Goal: Information Seeking & Learning: Learn about a topic

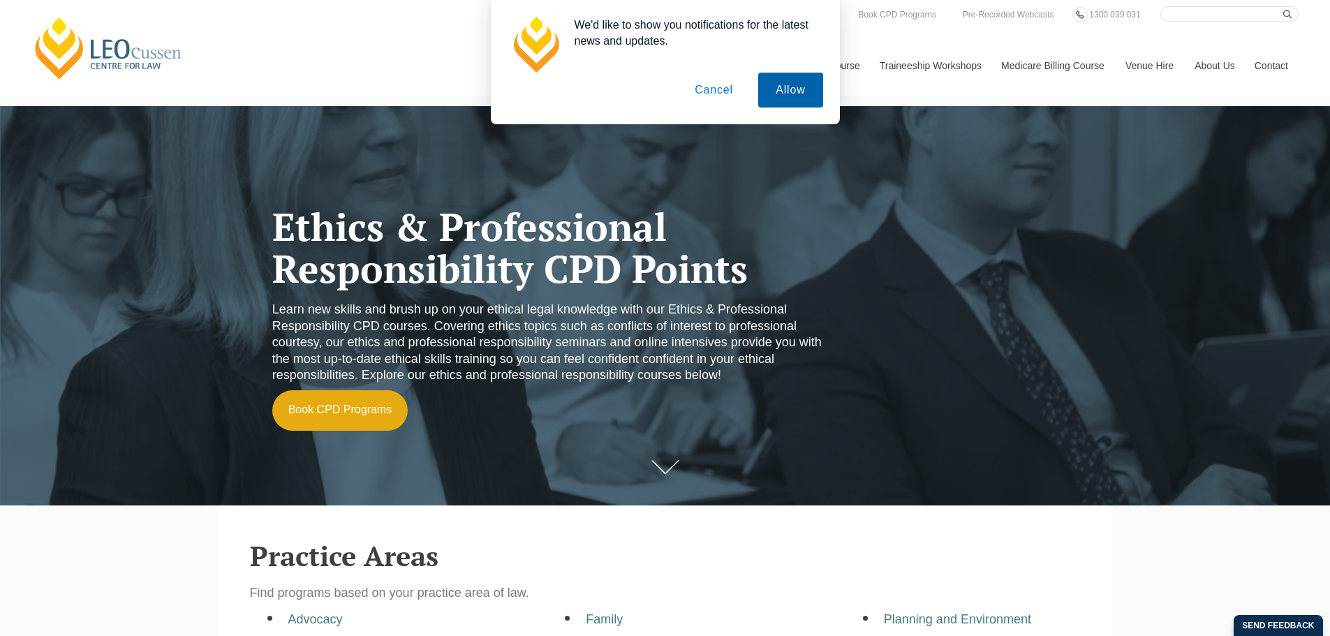
click at [818, 90] on button "Allow" at bounding box center [790, 90] width 64 height 35
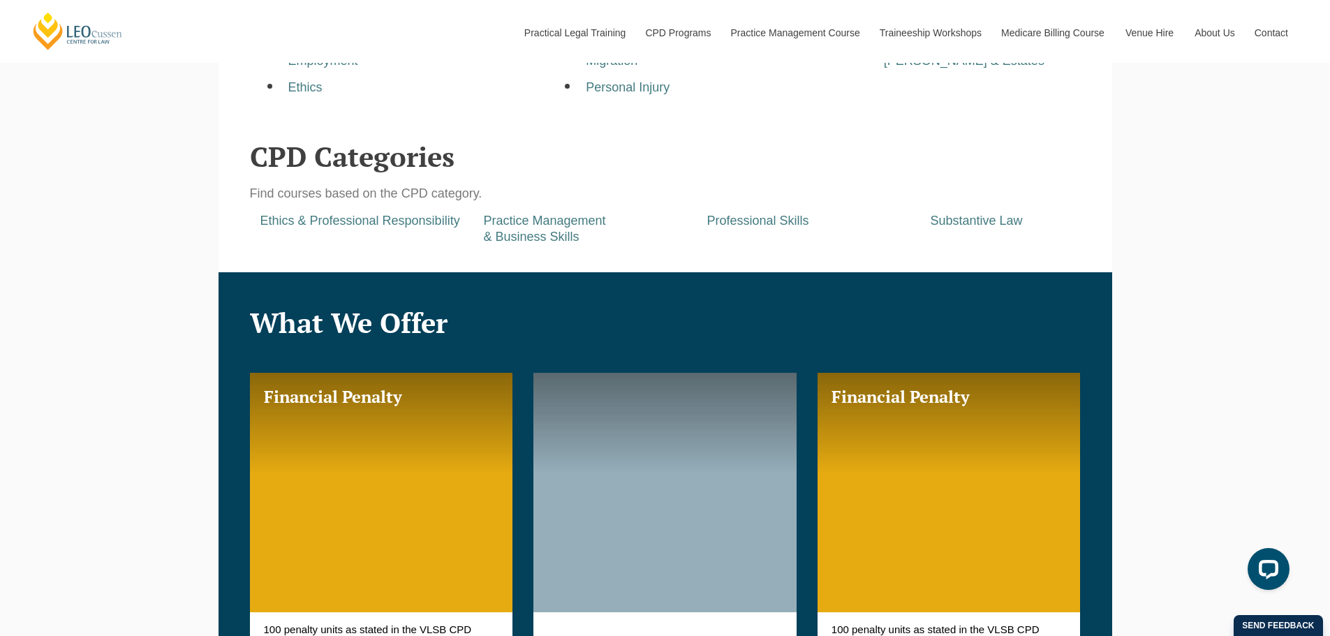
scroll to position [750, 0]
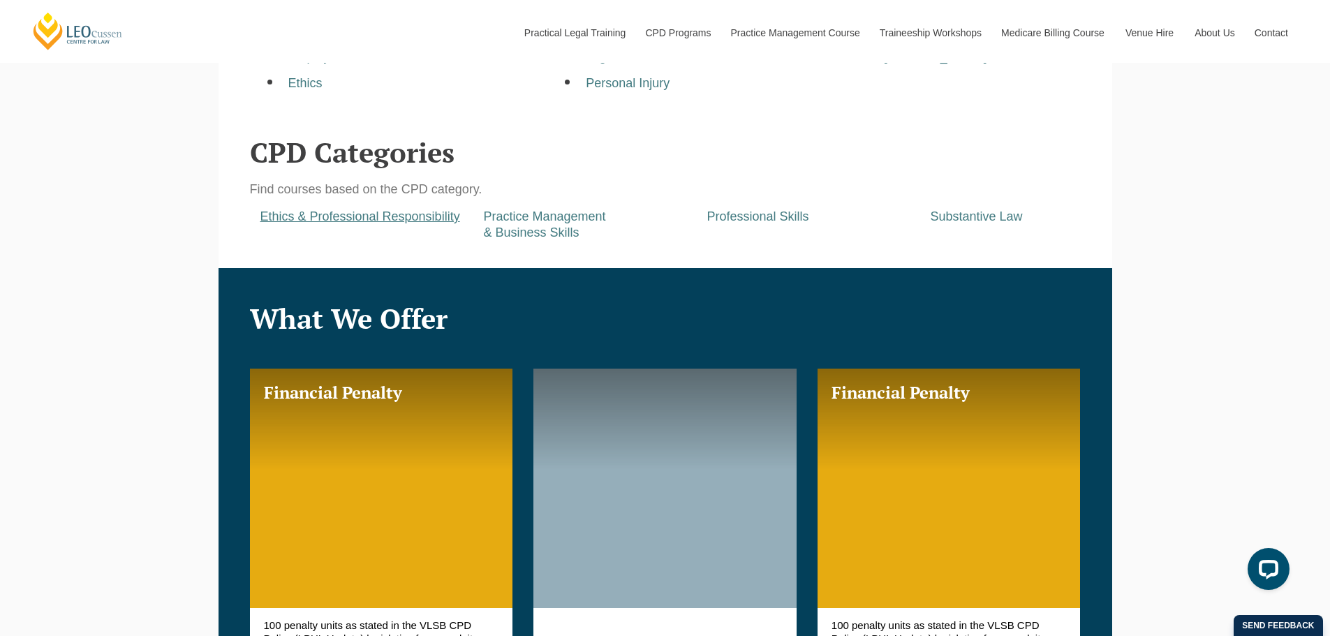
click at [416, 223] on a=pages/cpd-programs&taxons=pages/cpd-programs/cpd-category/ethics-and-professional-responsibility"] "Ethics & Professional Responsibility" at bounding box center [360, 216] width 200 height 14
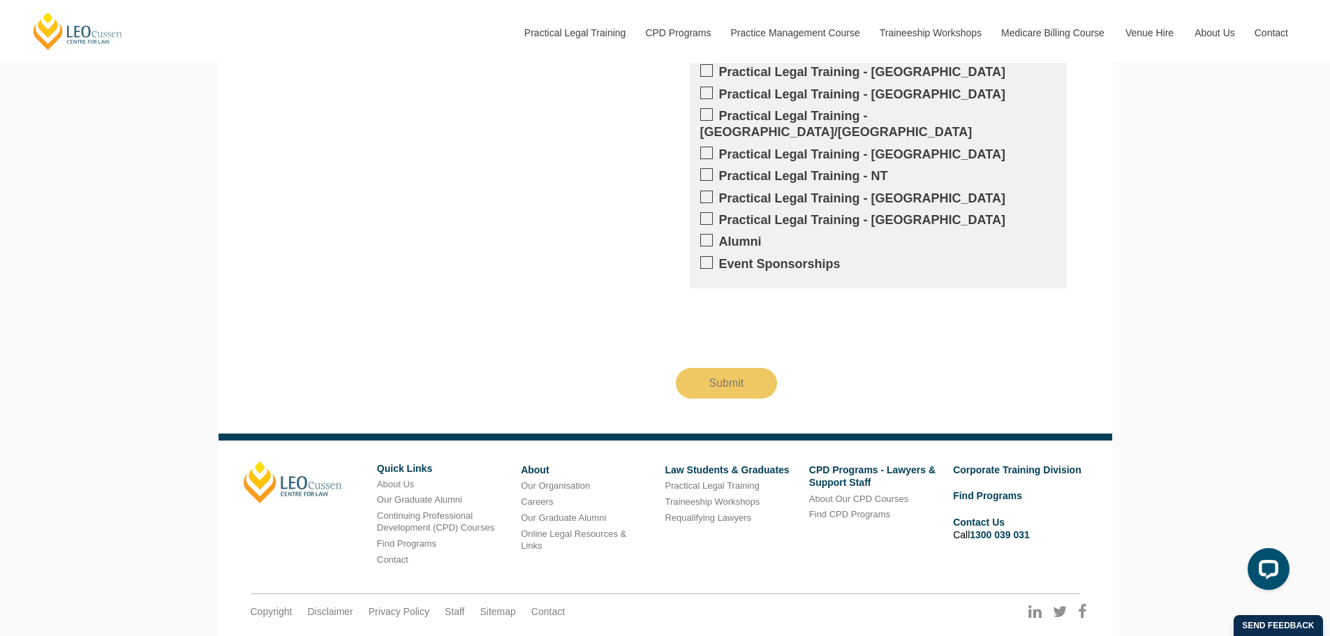
scroll to position [2285, 0]
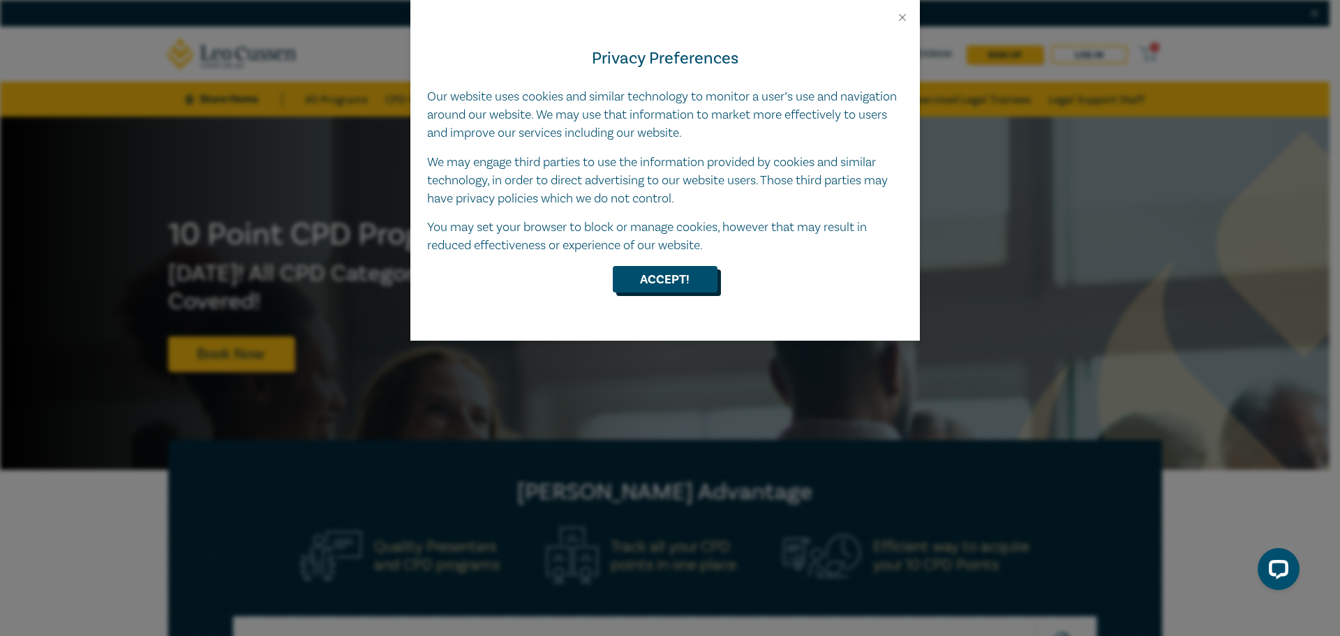
click at [669, 286] on button "Accept!" at bounding box center [665, 279] width 105 height 27
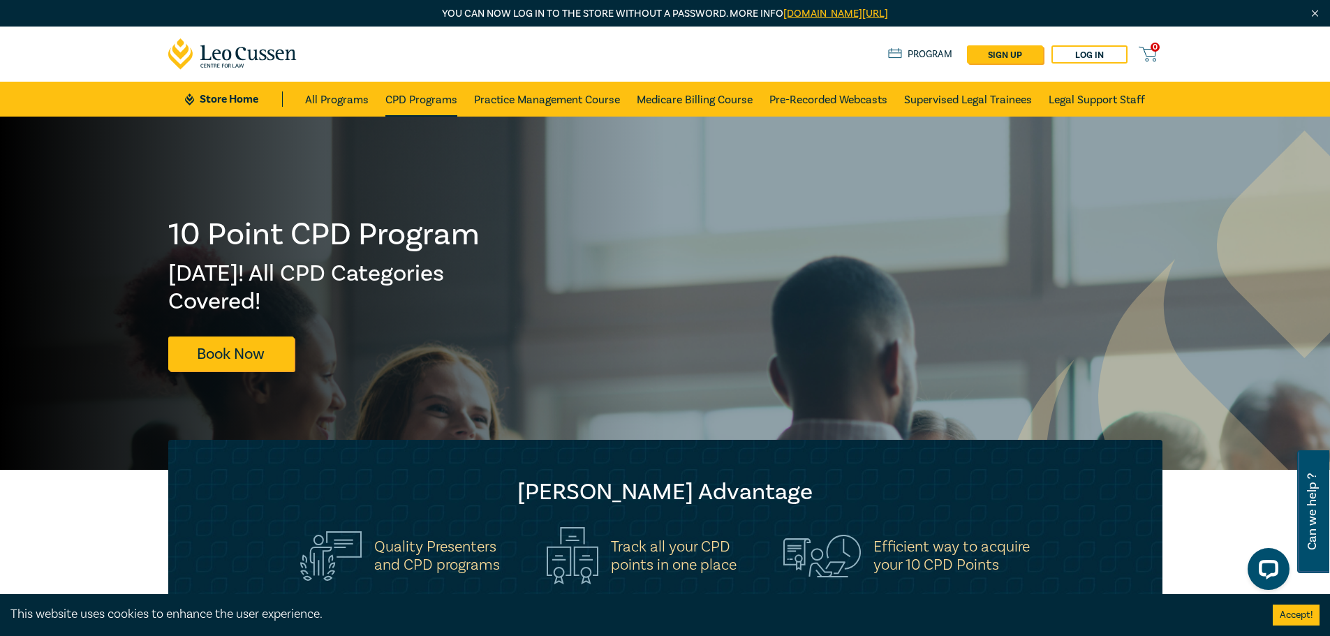
click at [433, 105] on link "CPD Programs" at bounding box center [421, 99] width 72 height 35
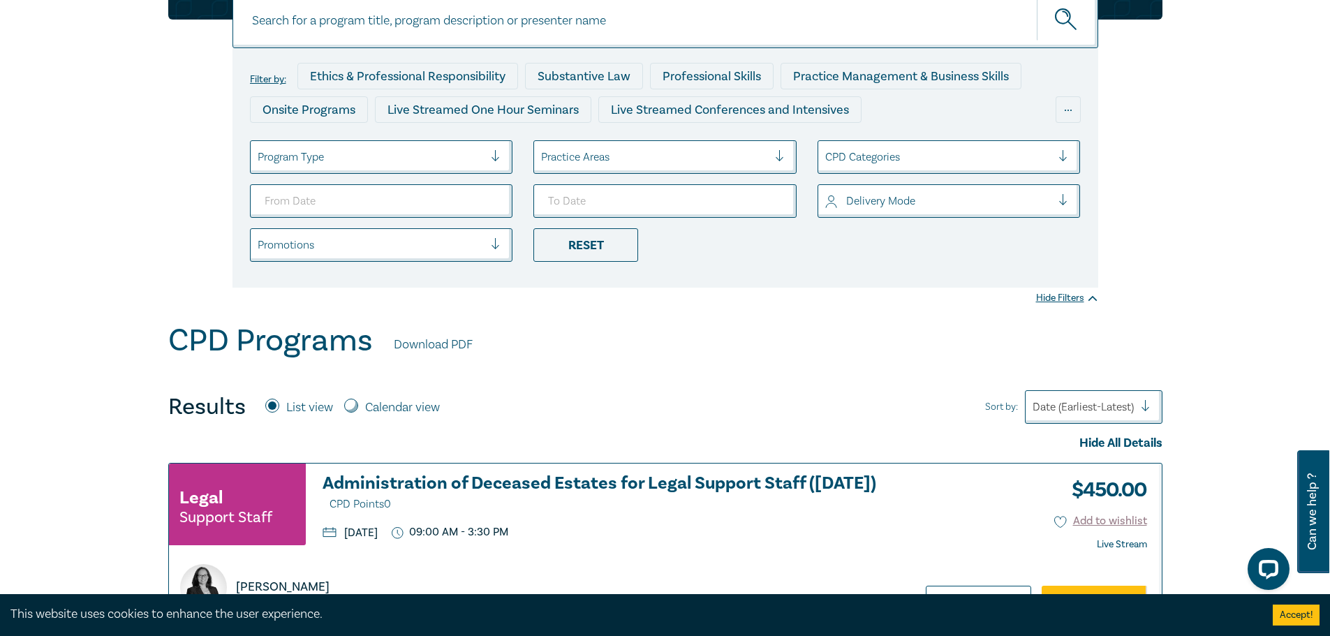
scroll to position [174, 0]
click at [483, 163] on div at bounding box center [371, 156] width 227 height 18
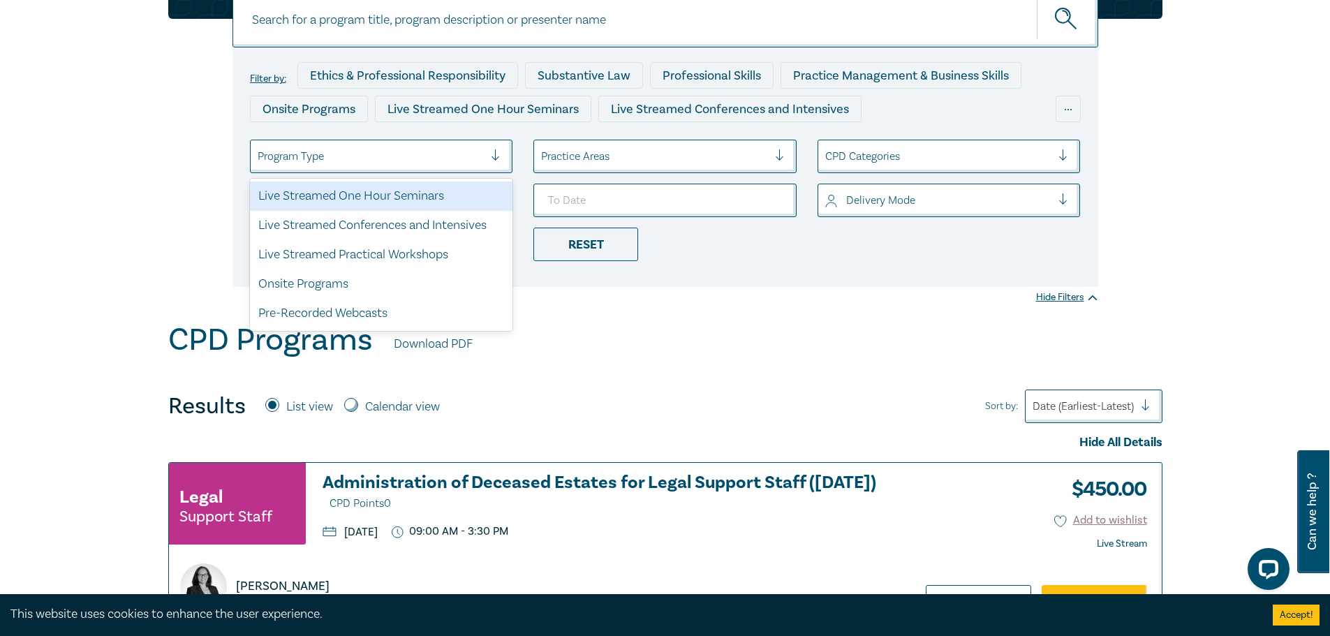
click at [488, 154] on div "Program Type" at bounding box center [371, 156] width 241 height 24
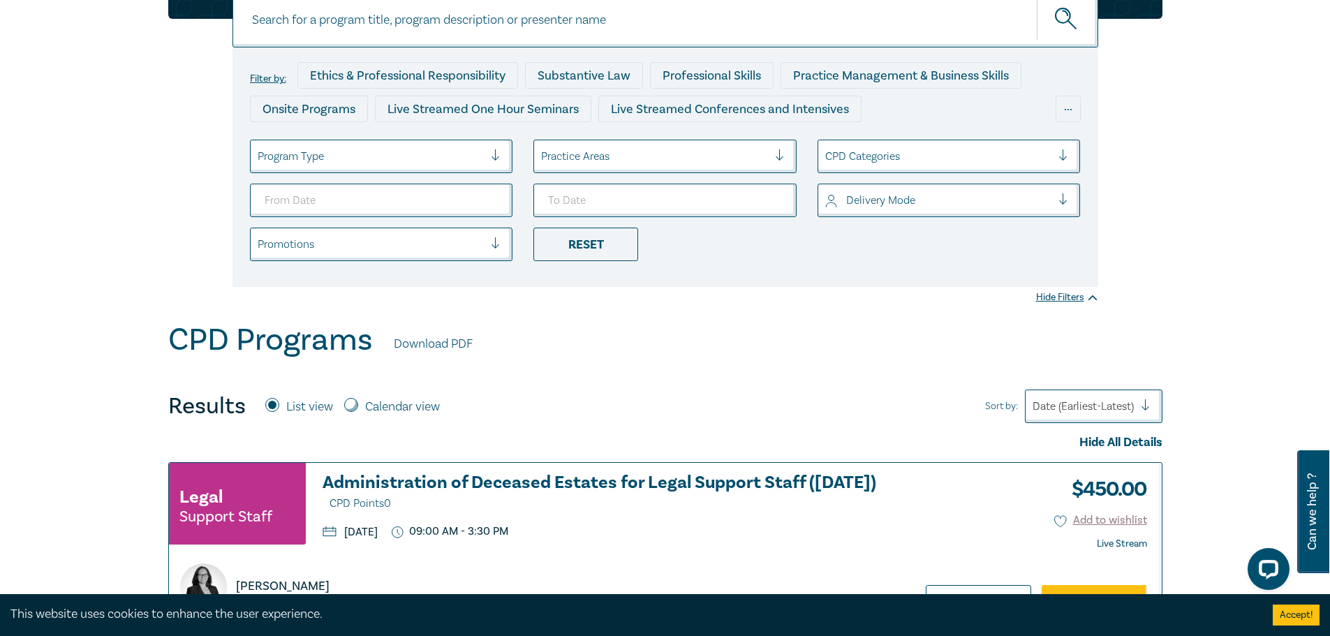
click at [639, 154] on div at bounding box center [654, 156] width 227 height 18
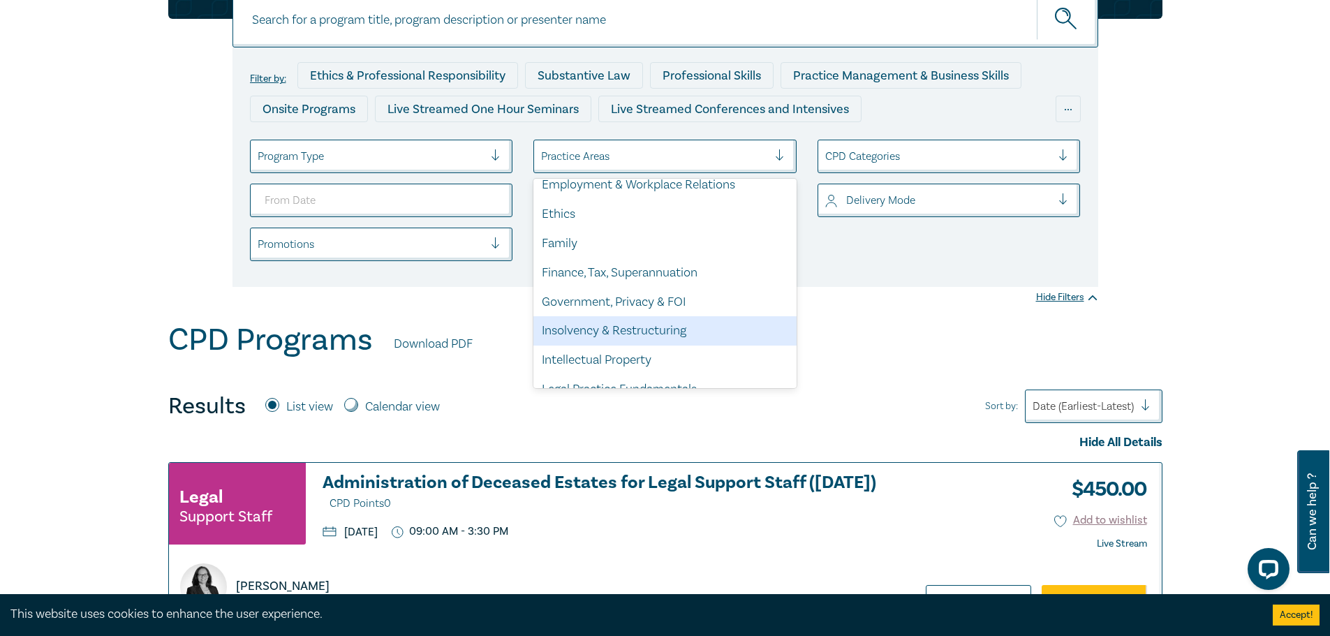
scroll to position [184, 0]
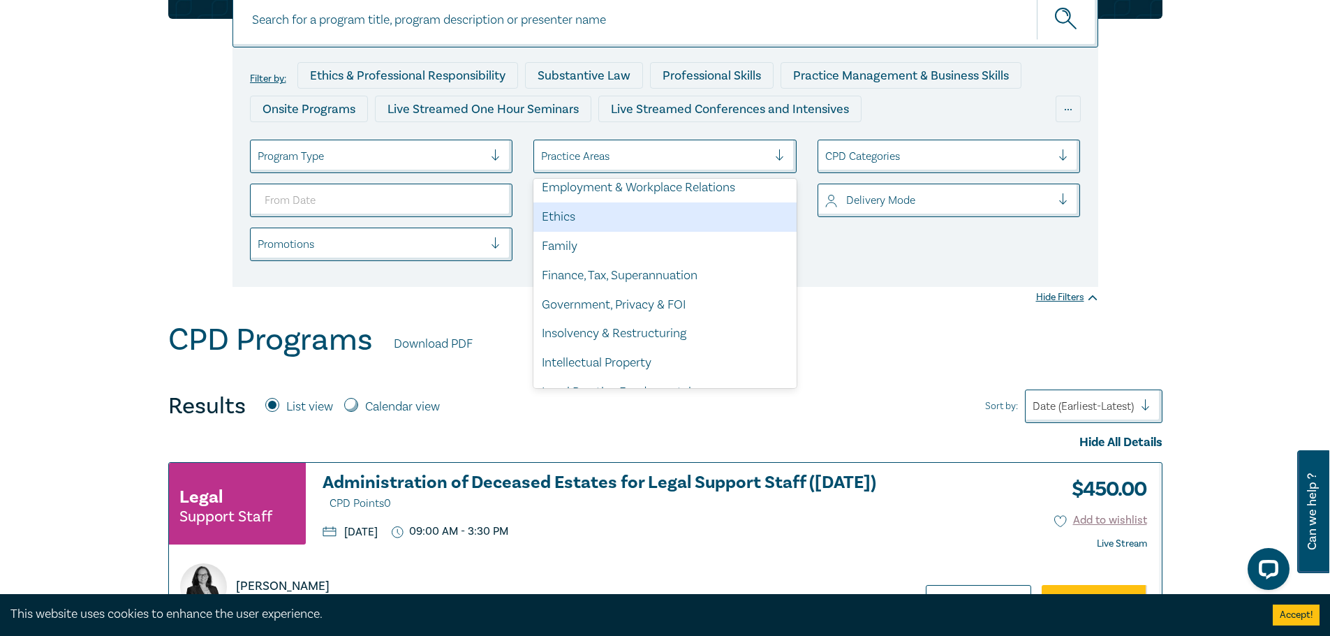
click at [625, 224] on div "Ethics" at bounding box center [664, 216] width 263 height 29
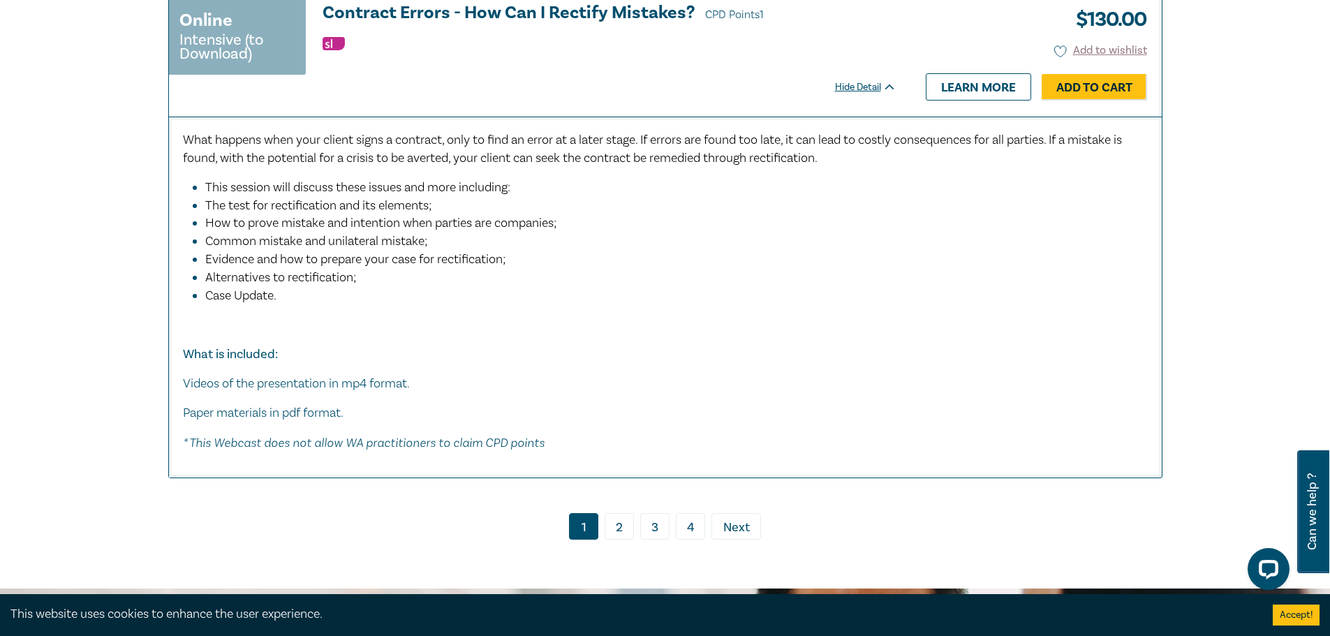
scroll to position [6491, 0]
